Goal: Task Accomplishment & Management: Manage account settings

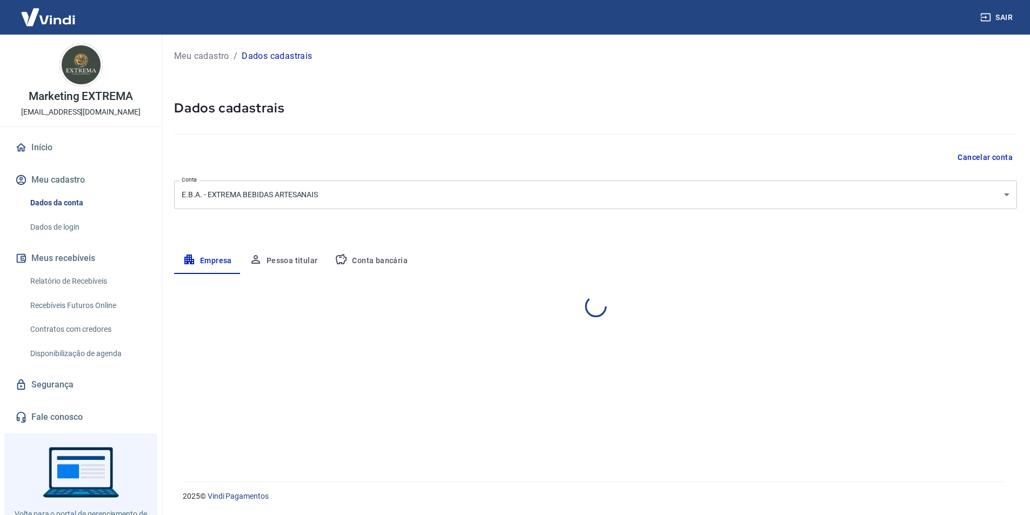
select select "RN"
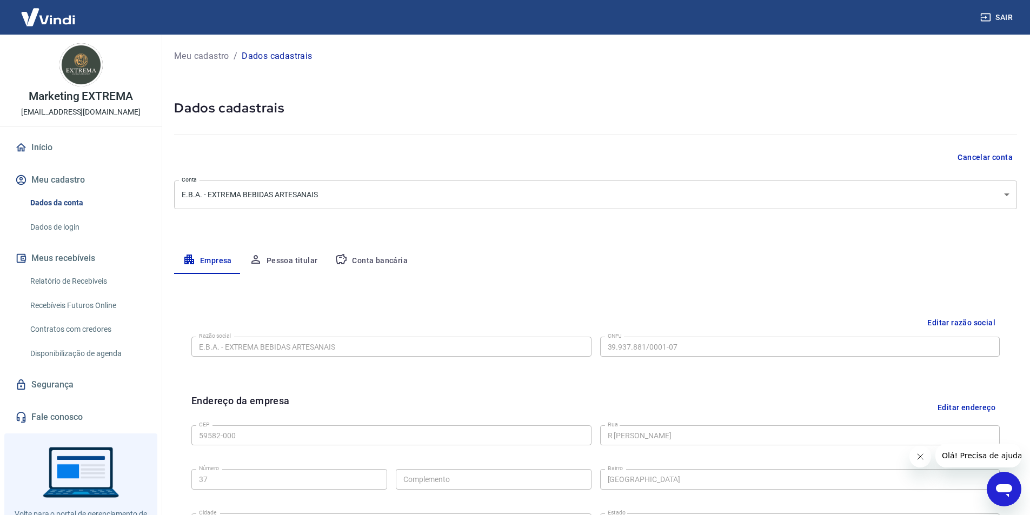
click at [996, 487] on icon "Abrir janela de mensagens" at bounding box center [1004, 489] width 19 height 19
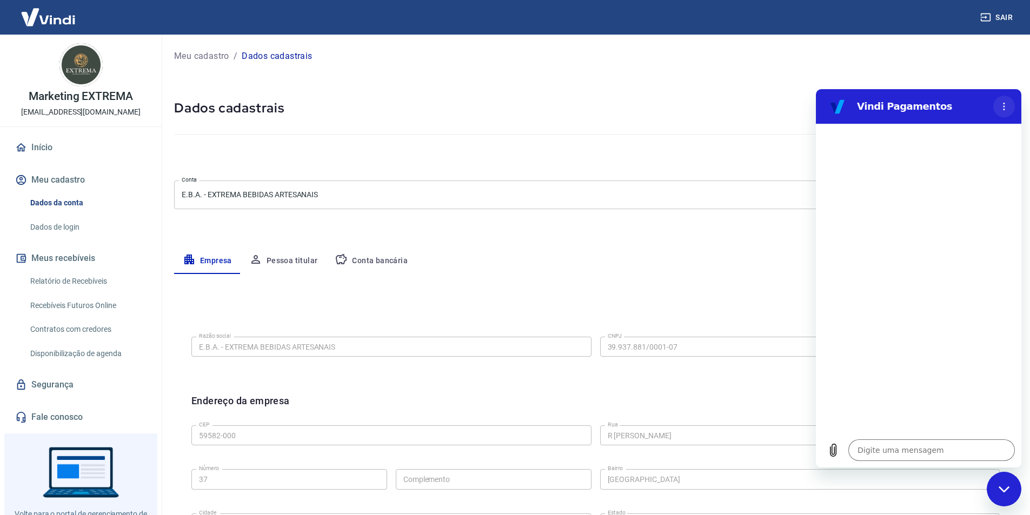
click at [1008, 102] on icon "Menu de opções" at bounding box center [1004, 106] width 9 height 9
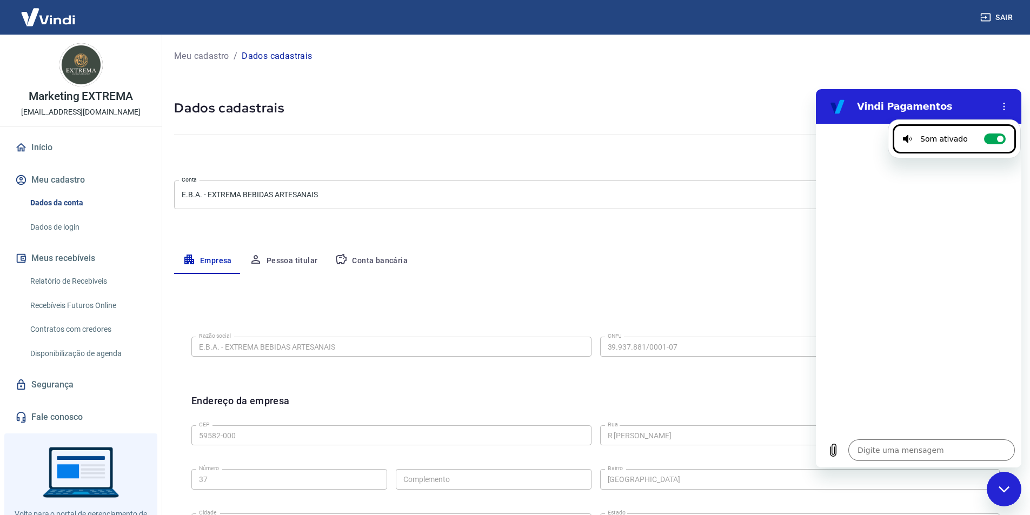
click at [932, 336] on div at bounding box center [919, 278] width 206 height 309
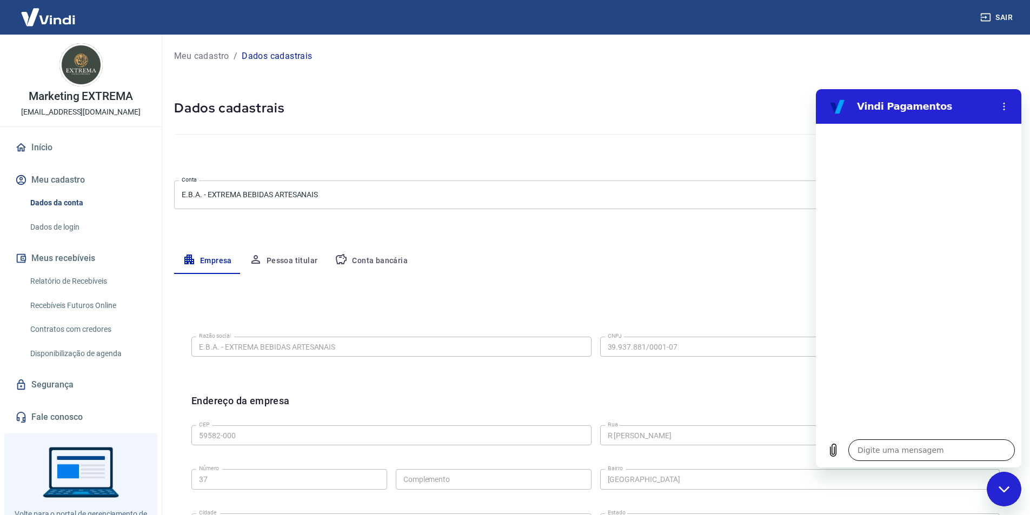
click at [919, 450] on textarea at bounding box center [932, 451] width 167 height 22
type textarea "B"
type textarea "x"
type textarea "Bo"
type textarea "x"
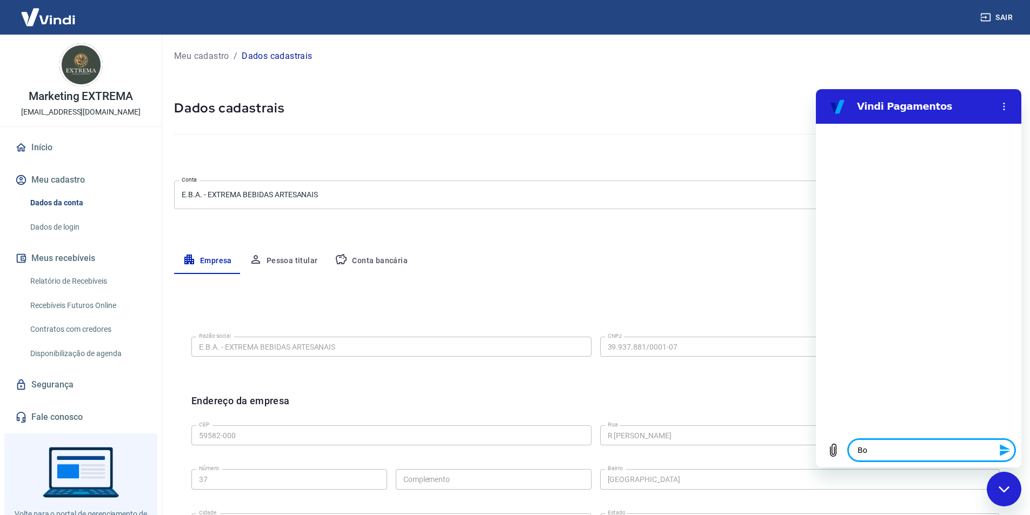
type textarea "Bom"
type textarea "x"
type textarea "Bom"
type textarea "x"
type textarea "Bom D"
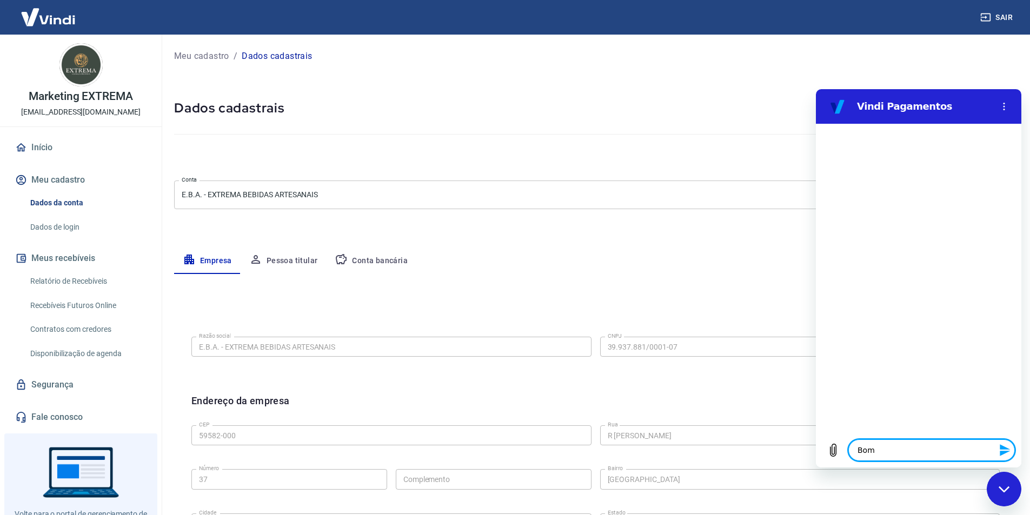
type textarea "x"
type textarea "Bom Di"
type textarea "x"
type textarea "Bom Dia"
type textarea "x"
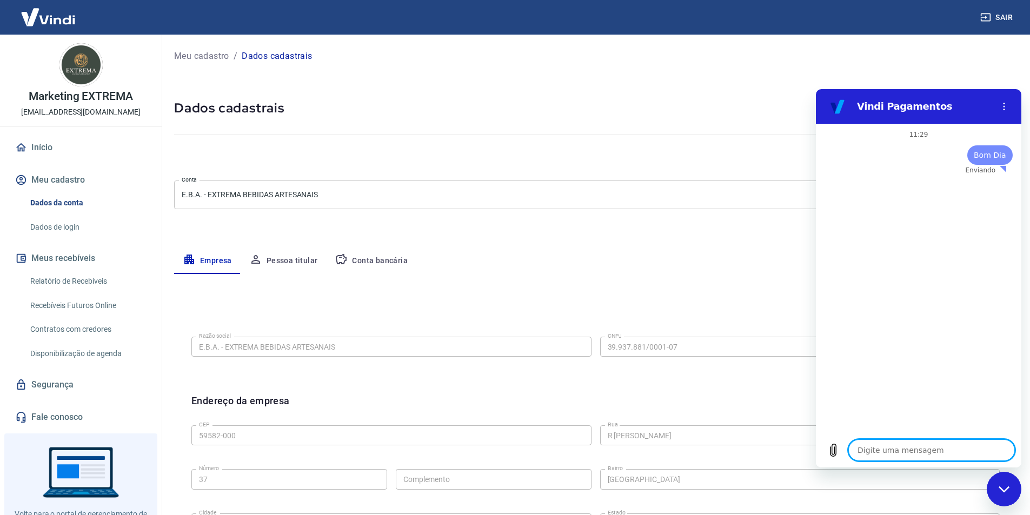
type textarea "x"
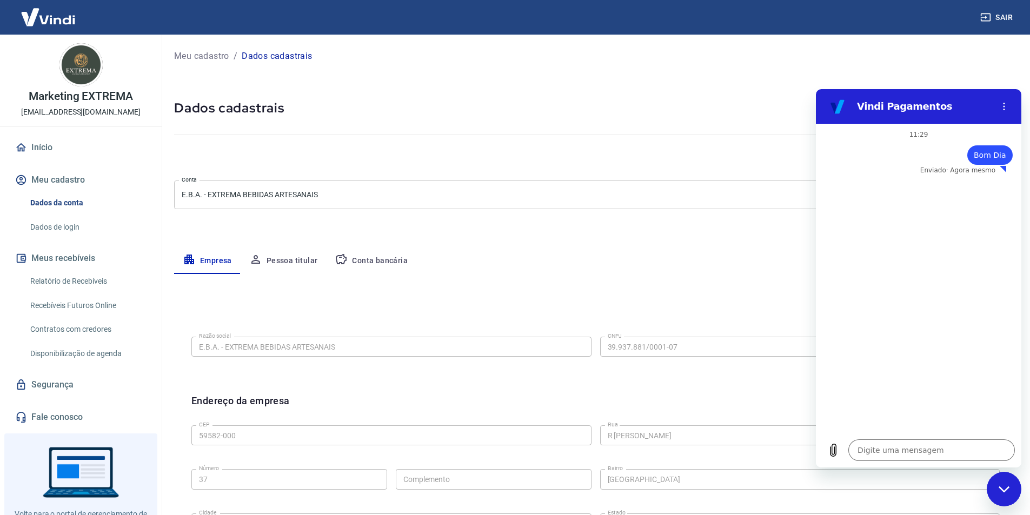
click at [296, 260] on button "Pessoa titular" at bounding box center [284, 261] width 86 height 26
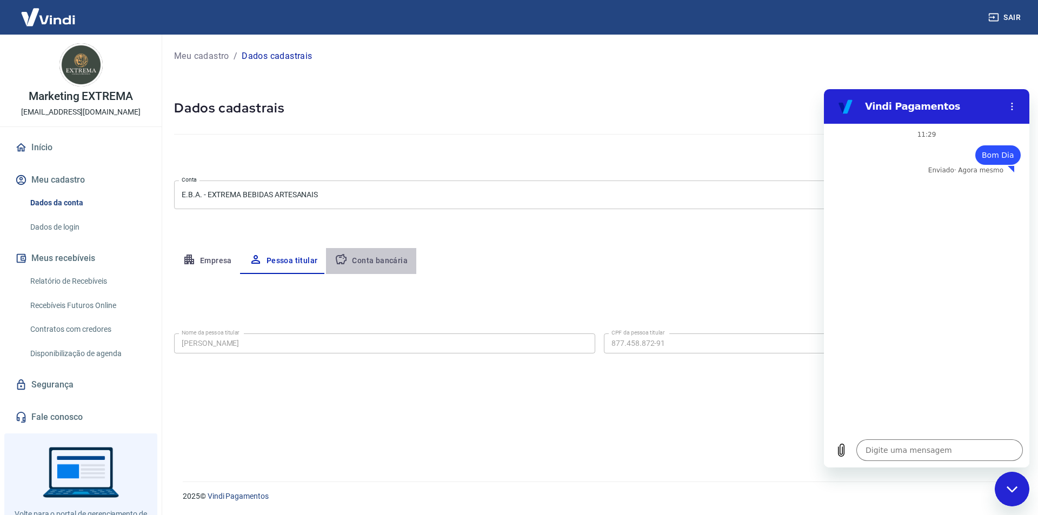
click at [372, 261] on button "Conta bancária" at bounding box center [371, 261] width 90 height 26
select select "1"
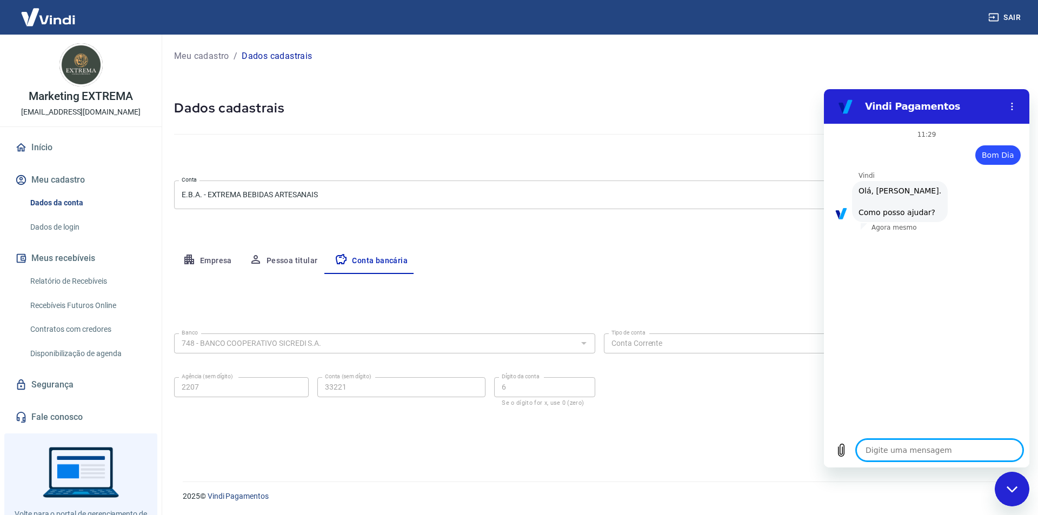
scroll to position [25, 0]
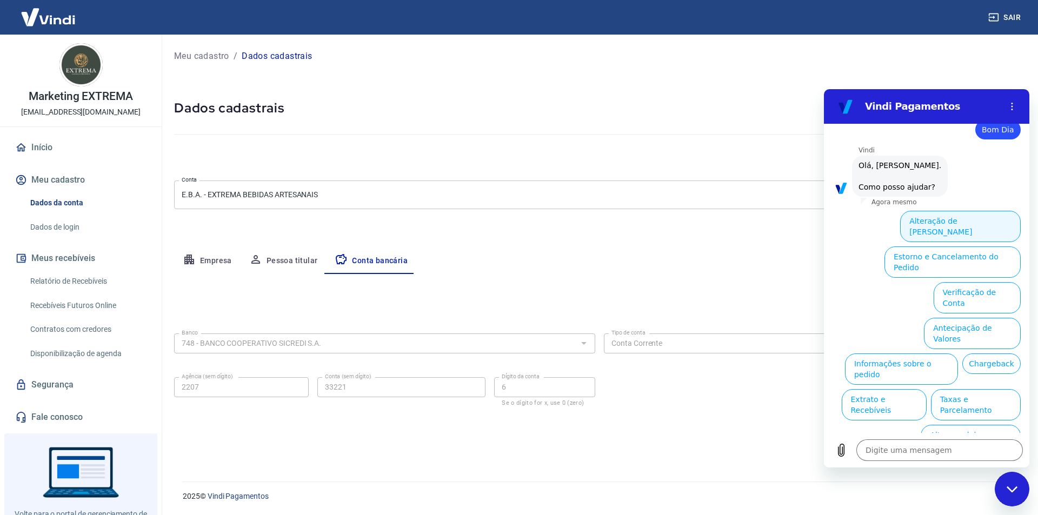
click at [977, 223] on button "Alteração de [PERSON_NAME]" at bounding box center [961, 226] width 121 height 31
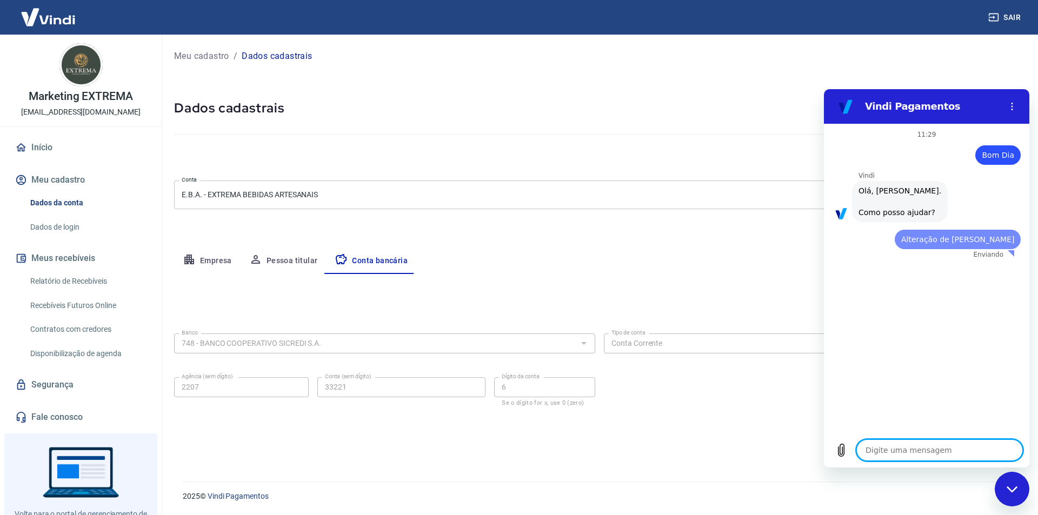
scroll to position [0, 0]
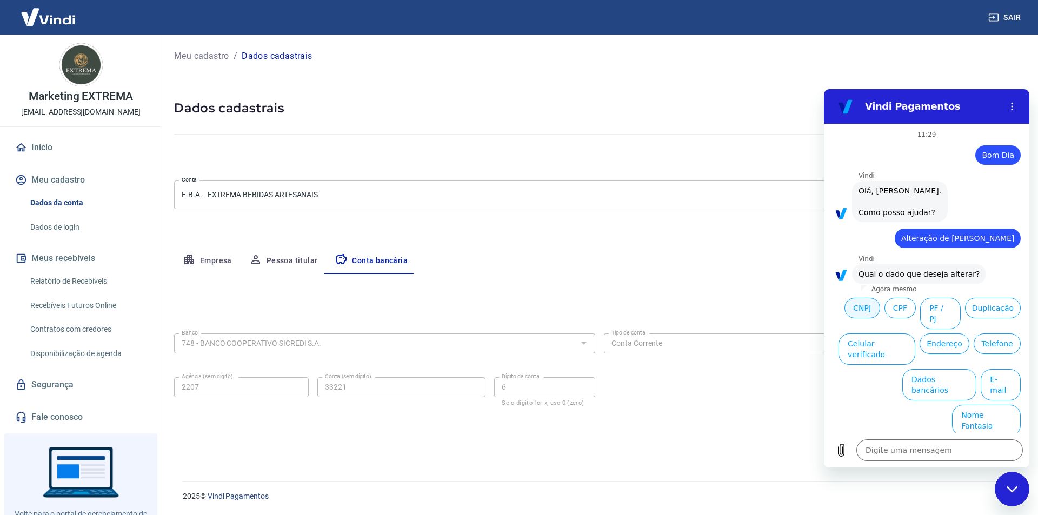
click at [871, 312] on button "CNPJ" at bounding box center [863, 308] width 36 height 21
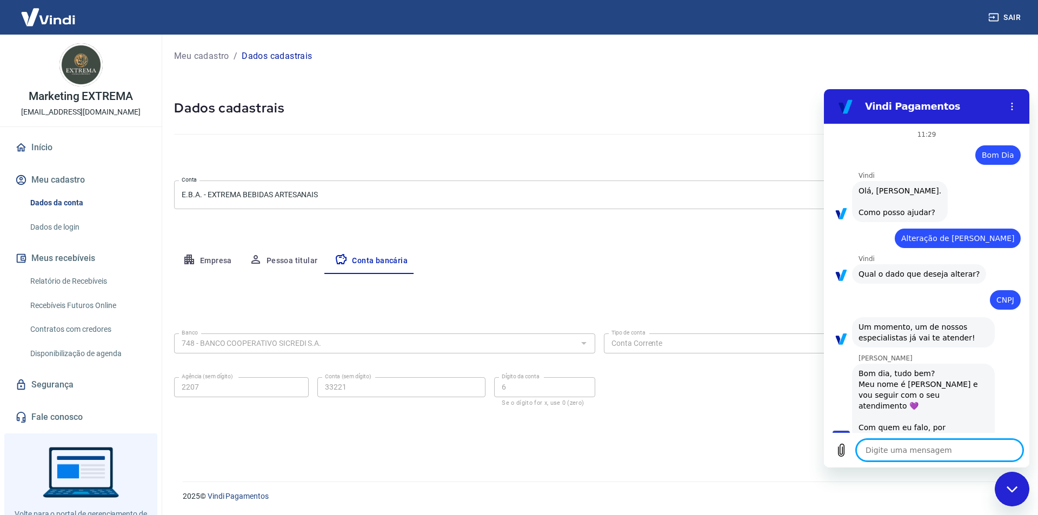
scroll to position [6, 0]
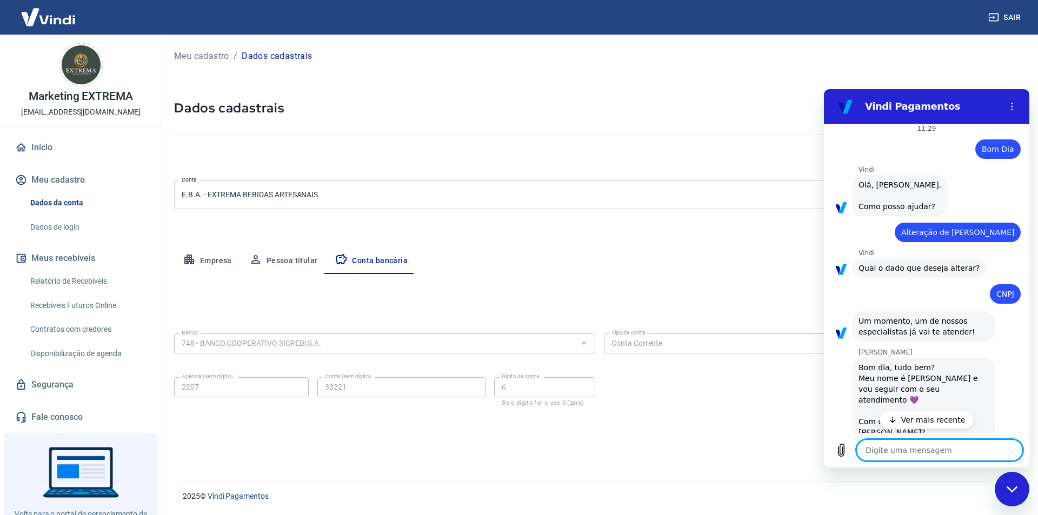
type textarea "x"
